Goal: Task Accomplishment & Management: Use online tool/utility

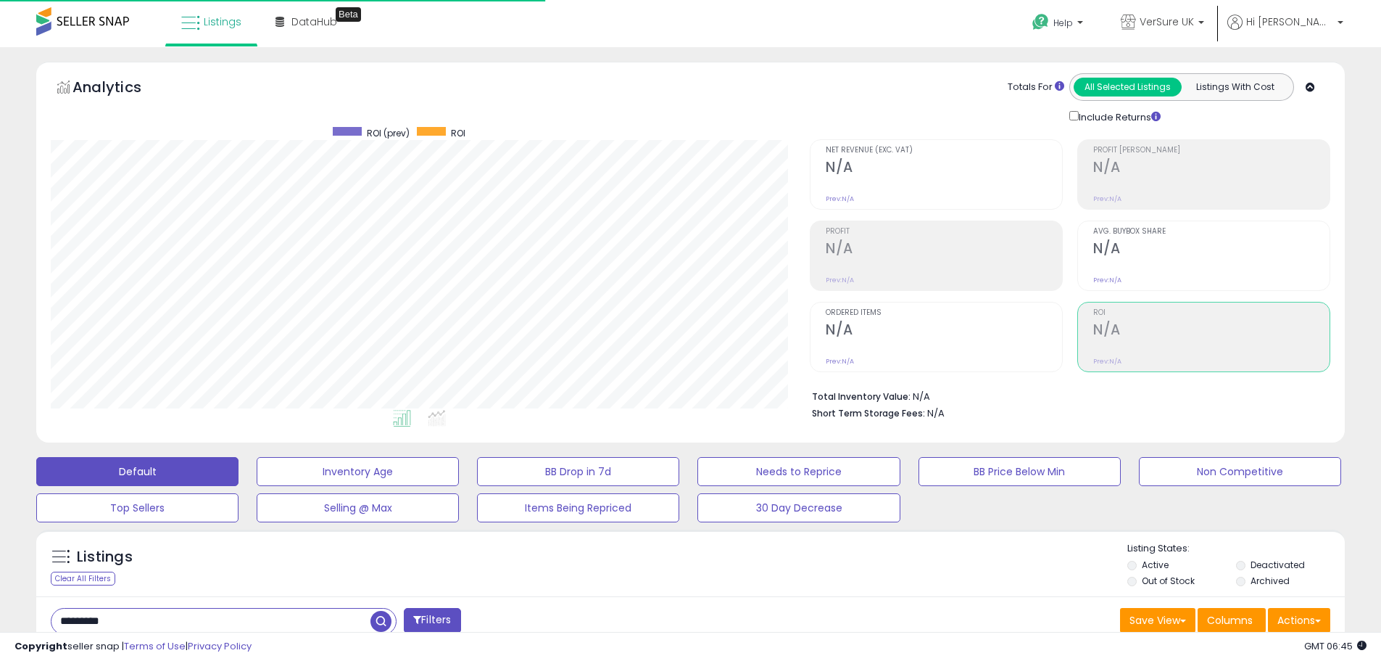
scroll to position [297, 759]
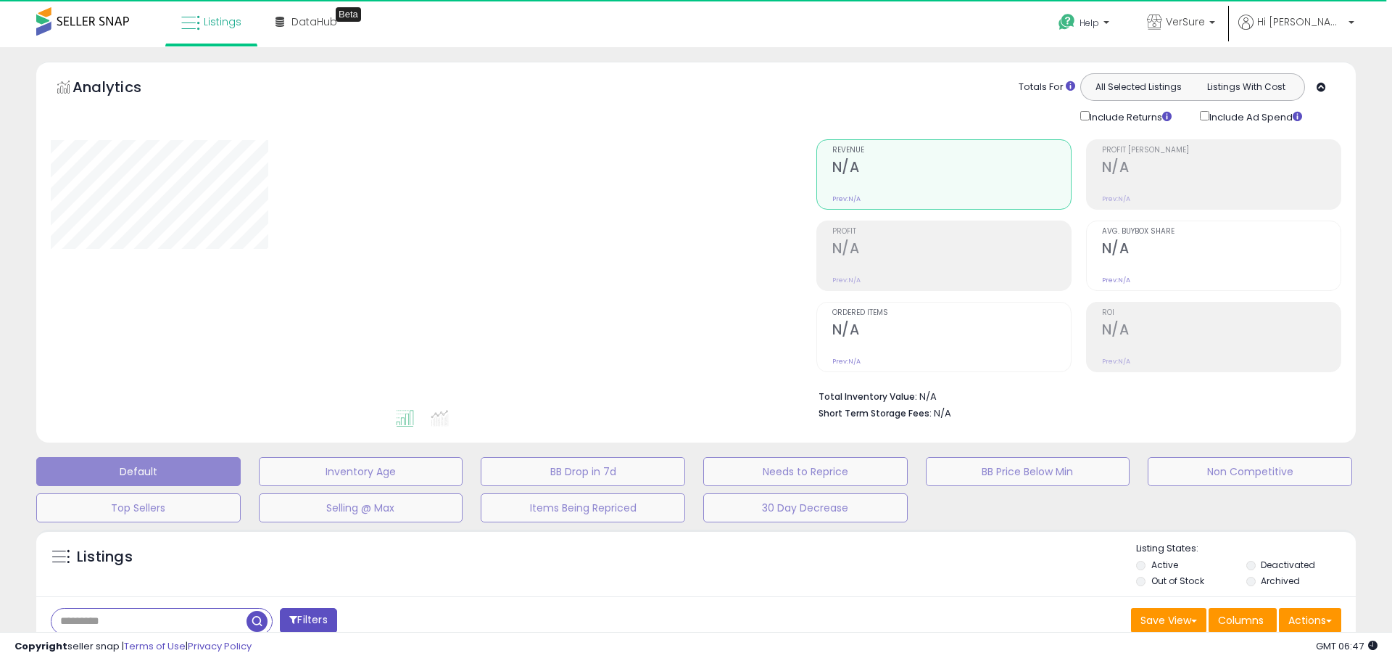
type input "****"
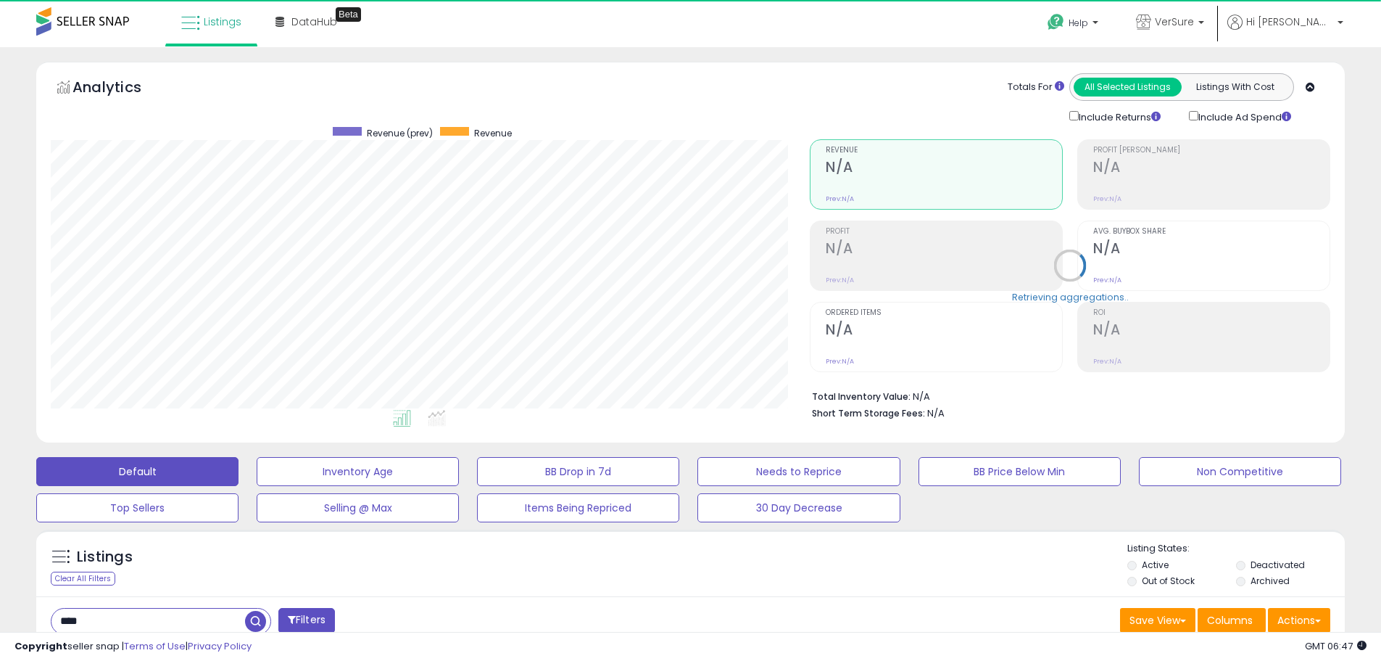
scroll to position [297, 759]
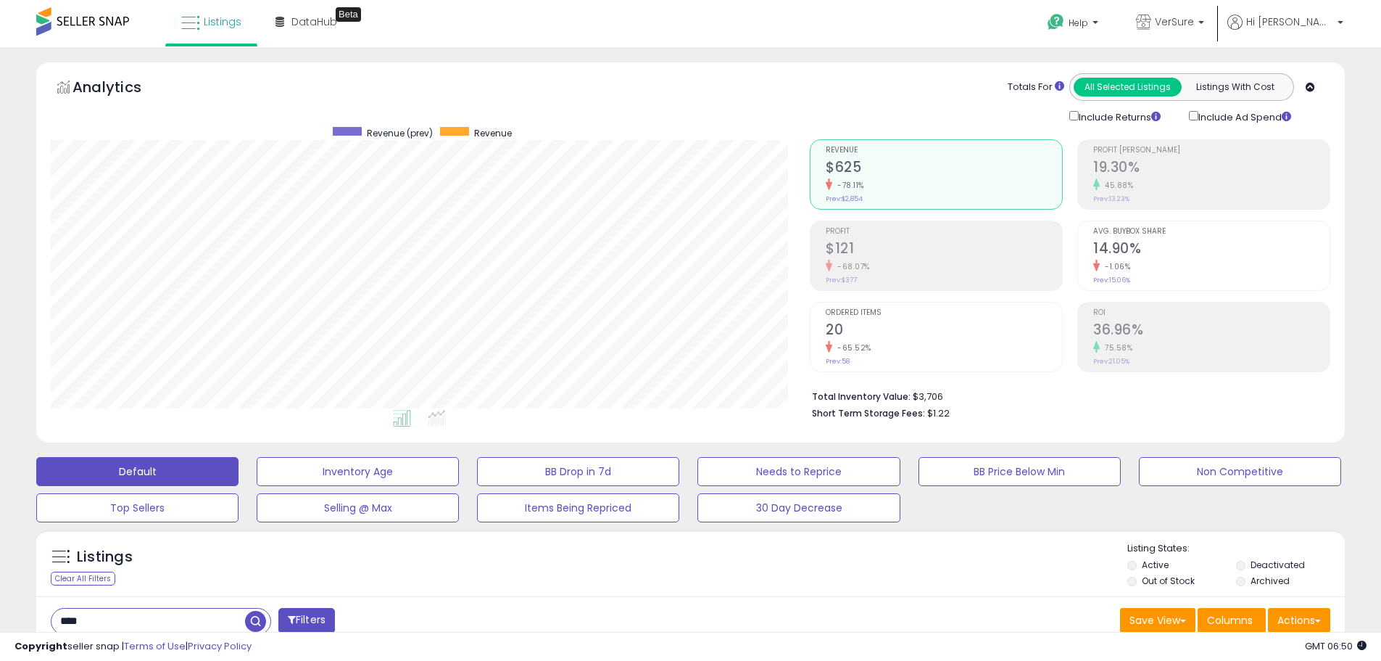
click at [801, 79] on div "Totals For All Selected Listings Listings With Cost Include Returns Include Ad …" at bounding box center [1064, 98] width 531 height 51
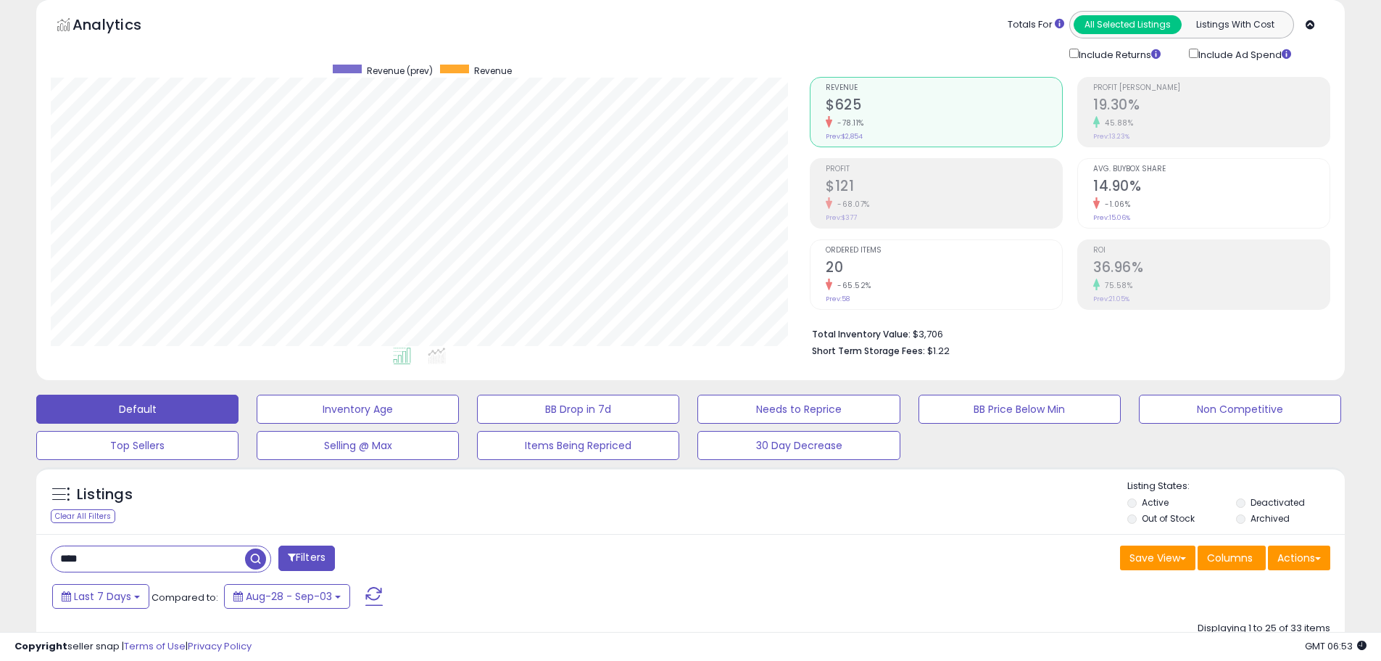
scroll to position [0, 0]
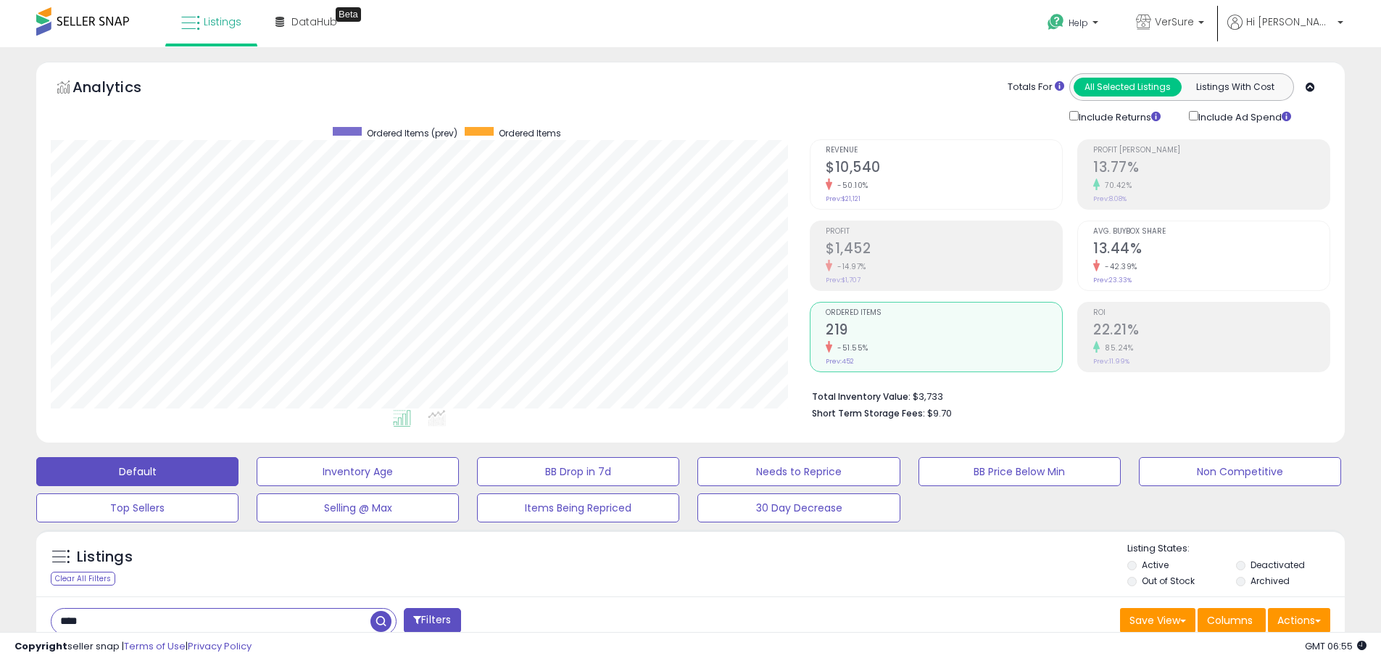
scroll to position [297, 759]
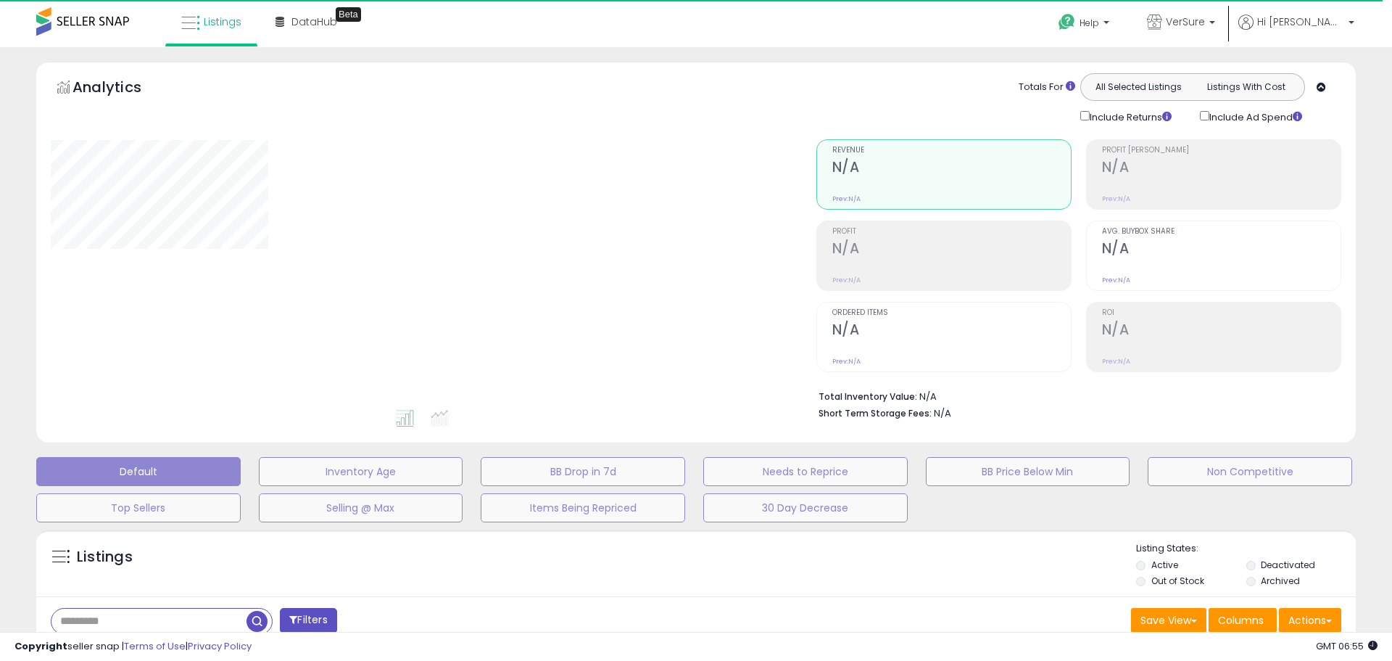
type input "****"
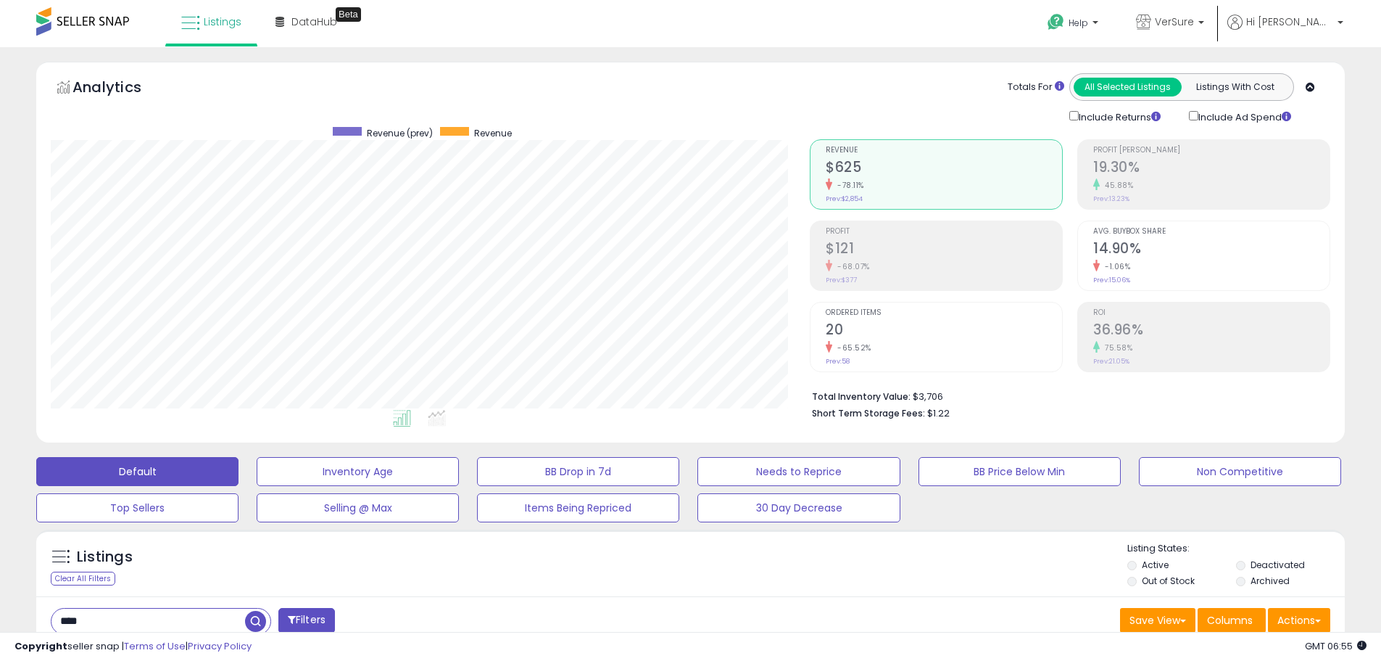
drag, startPoint x: 897, startPoint y: 377, endPoint x: 894, endPoint y: 356, distance: 21.2
click at [895, 373] on div "Total Inventory Value: $3,706 Short Term Storage Fees: $1.22" at bounding box center [1070, 400] width 521 height 56
click at [893, 353] on div "-65.52%" at bounding box center [944, 348] width 236 height 14
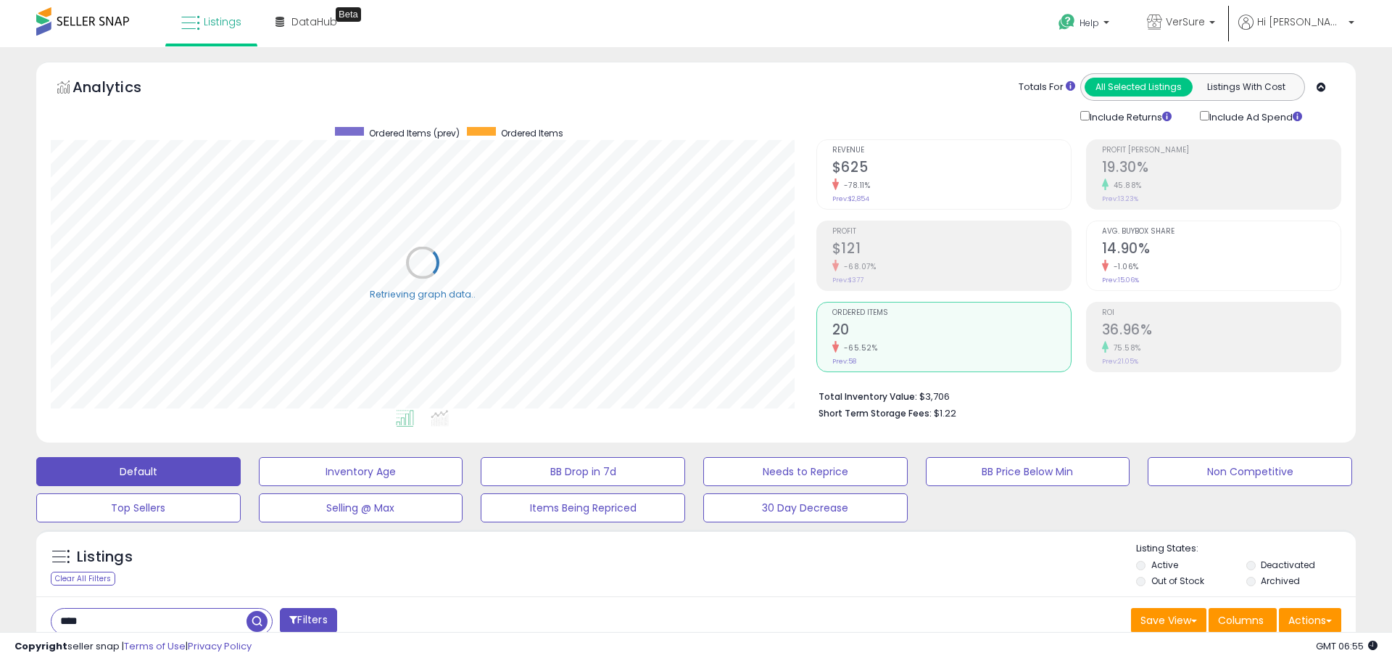
scroll to position [724762, 724300]
click at [1116, 337] on h2 "36.96%" at bounding box center [1211, 331] width 236 height 20
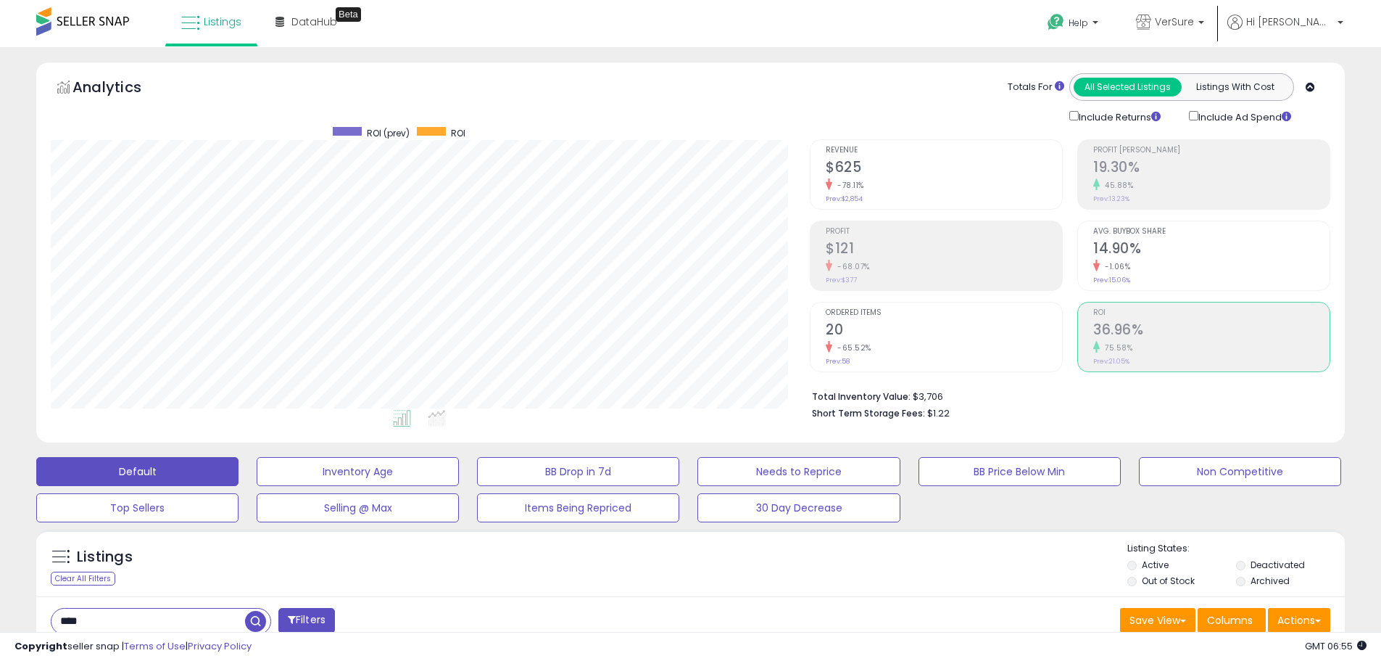
click at [887, 326] on h2 "20" at bounding box center [944, 331] width 236 height 20
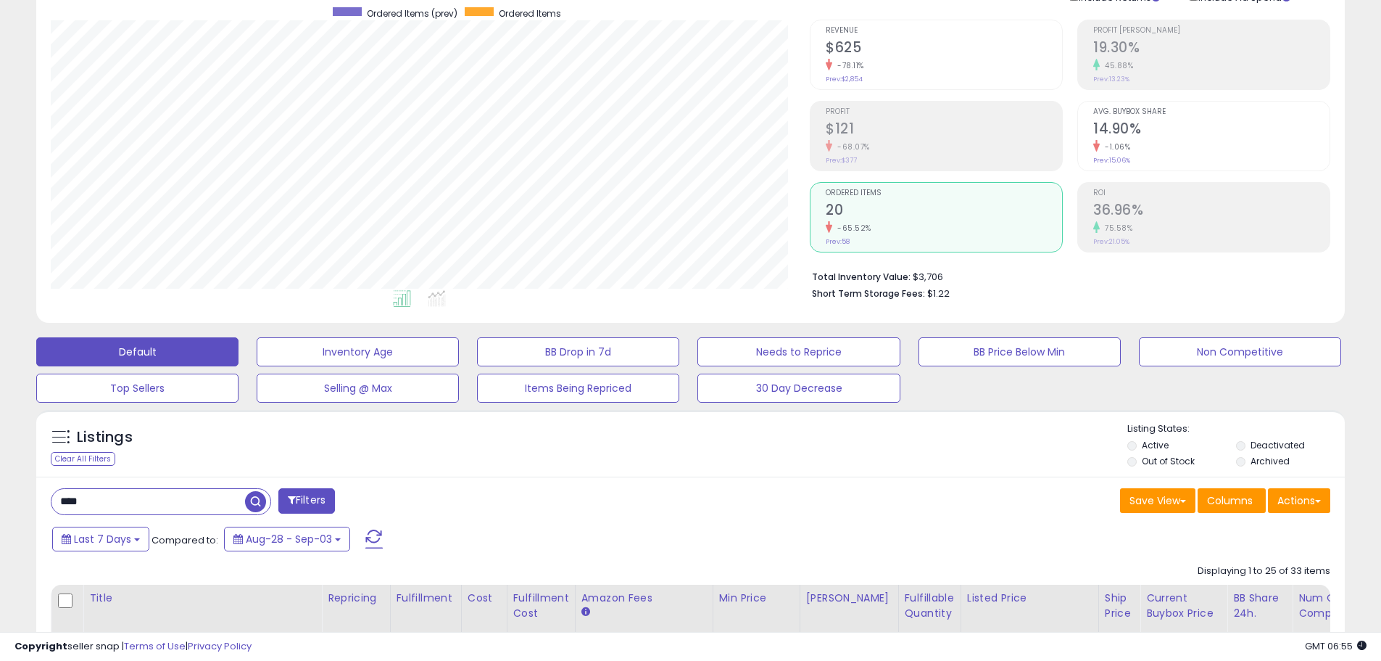
scroll to position [0, 0]
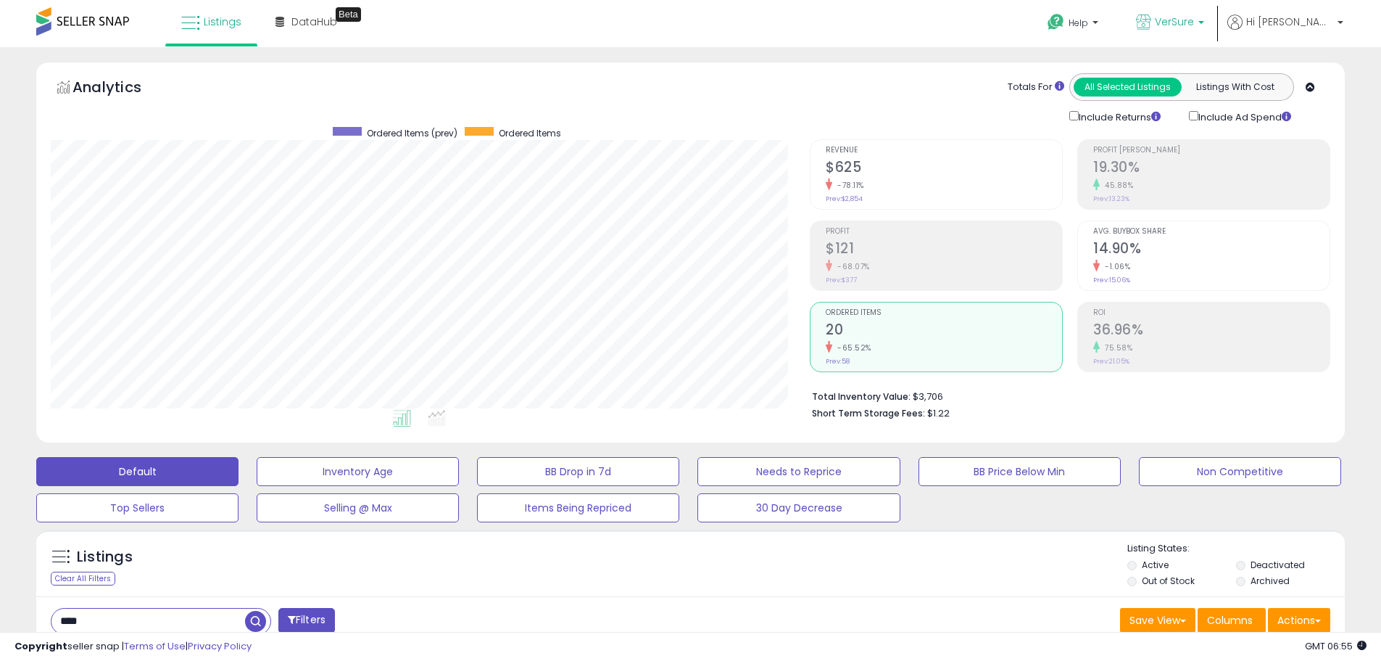
click at [1194, 15] on span "VerSure" at bounding box center [1174, 22] width 39 height 15
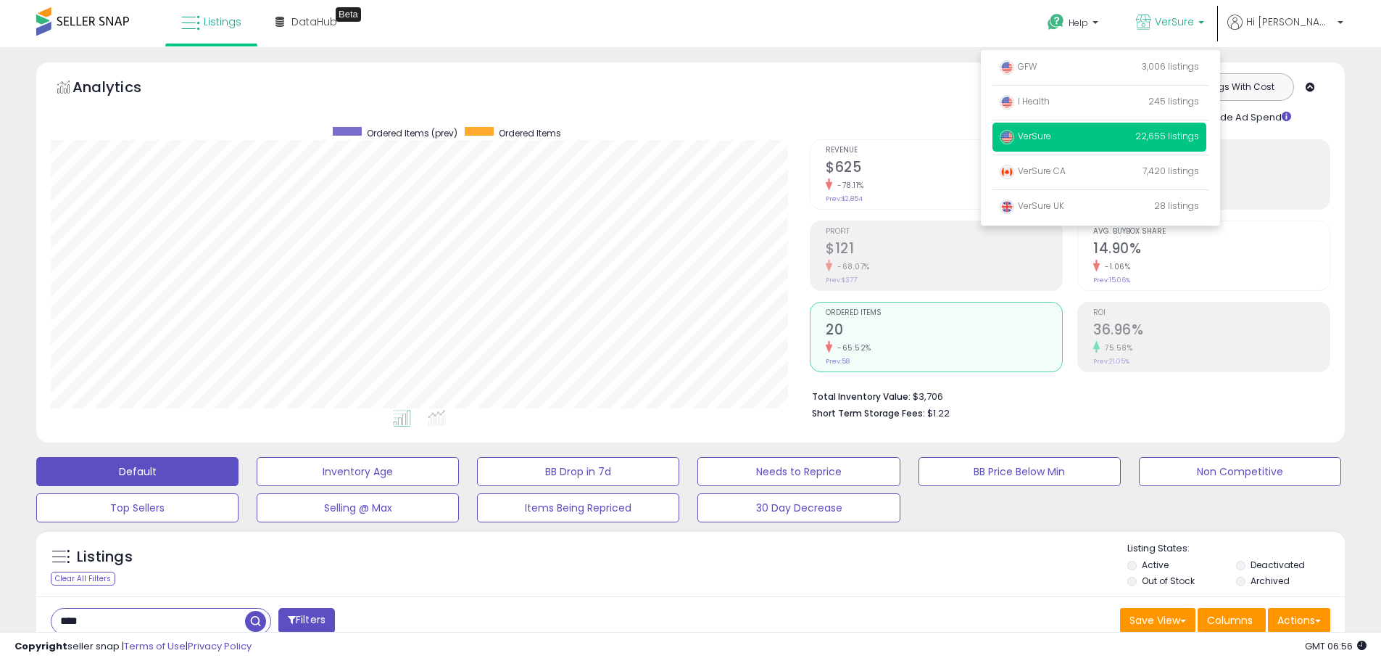
click at [713, 100] on div "Analytics Totals For All Selected Listings Listings With Cost Include Returns I…" at bounding box center [691, 98] width 1280 height 51
